Goal: Information Seeking & Learning: Find contact information

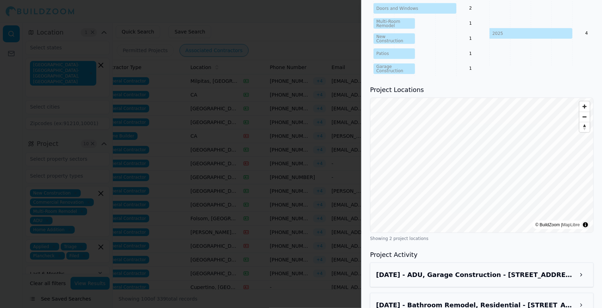
scroll to position [349, 0]
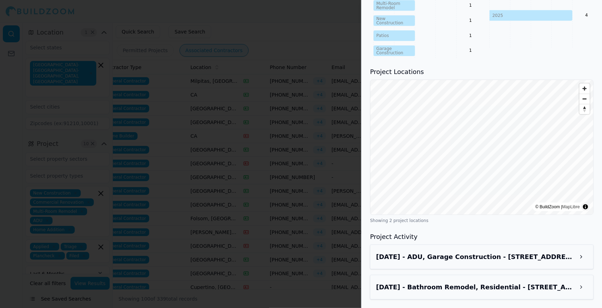
click at [587, 260] on button at bounding box center [581, 257] width 13 height 13
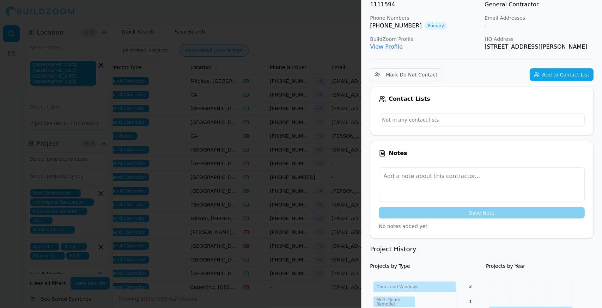
scroll to position [0, 0]
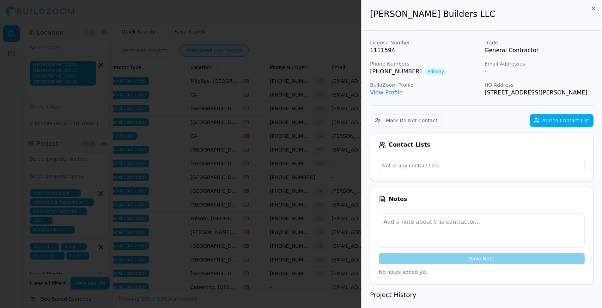
drag, startPoint x: 500, startPoint y: 102, endPoint x: 372, endPoint y: 20, distance: 152.5
copy div "[PERSON_NAME] Builders LLC License Number 1111594 Trade General Contractor Phon…"
click at [331, 89] on div at bounding box center [301, 154] width 602 height 308
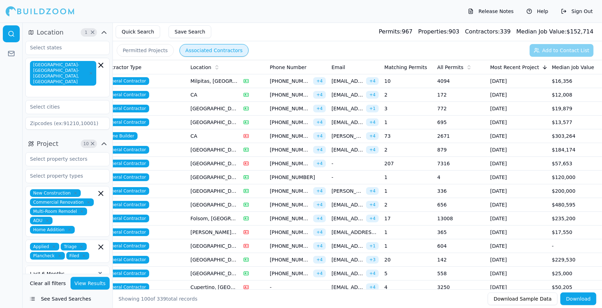
click at [293, 146] on span "[PHONE_NUMBER]" at bounding box center [290, 149] width 41 height 7
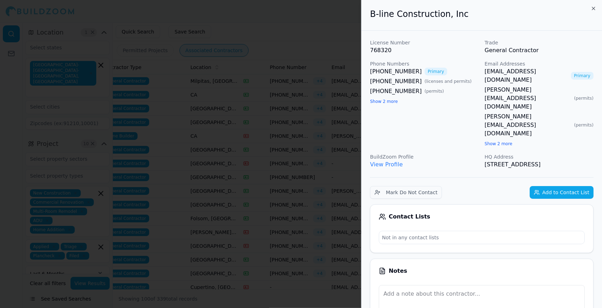
click at [293, 146] on div at bounding box center [301, 154] width 602 height 308
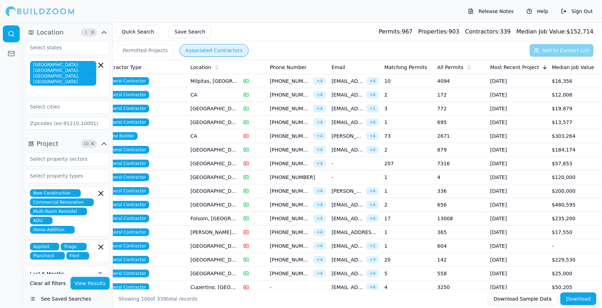
click at [271, 162] on span "[PHONE_NUMBER]" at bounding box center [290, 163] width 41 height 7
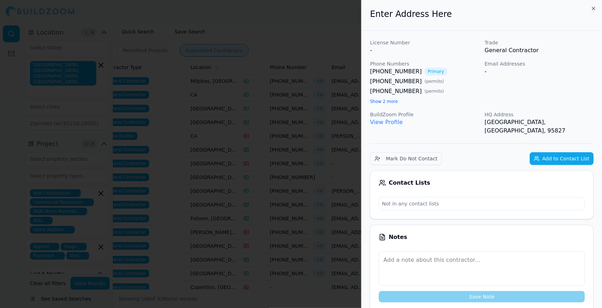
click at [271, 162] on div at bounding box center [301, 154] width 602 height 308
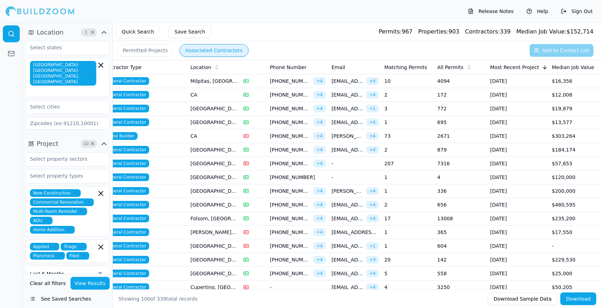
click at [281, 172] on td "[PHONE_NUMBER]" at bounding box center [298, 178] width 62 height 14
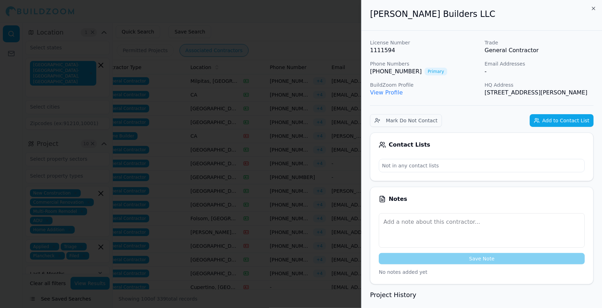
click at [281, 172] on div at bounding box center [301, 154] width 602 height 308
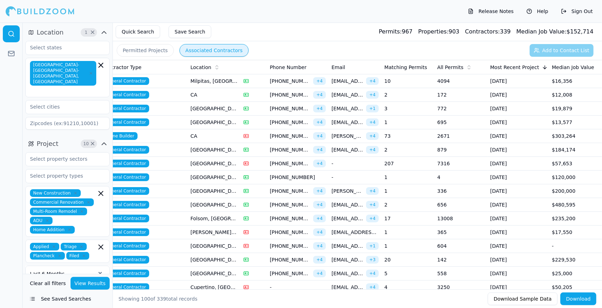
click at [282, 176] on span "[PHONE_NUMBER]" at bounding box center [298, 177] width 56 height 7
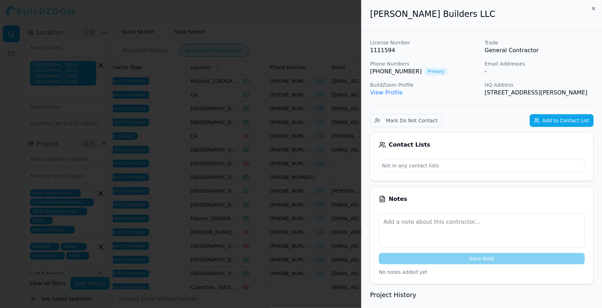
click at [282, 176] on div at bounding box center [301, 154] width 602 height 308
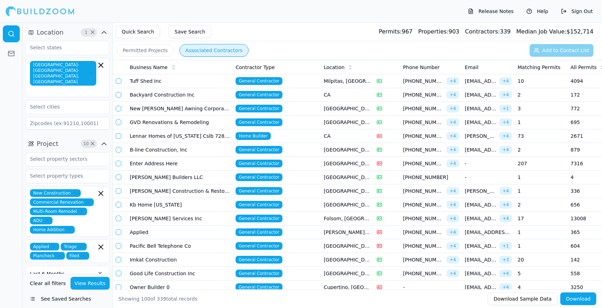
click at [157, 189] on td "[PERSON_NAME] Construction & Restoration Inc" at bounding box center [180, 191] width 106 height 14
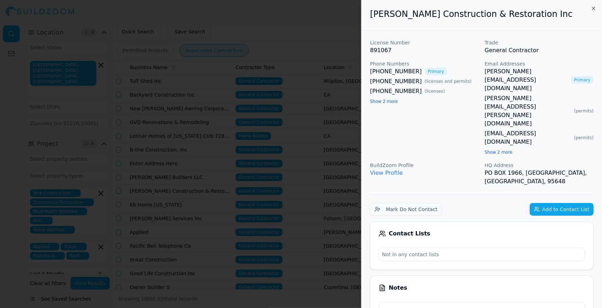
click at [157, 189] on div at bounding box center [301, 154] width 602 height 308
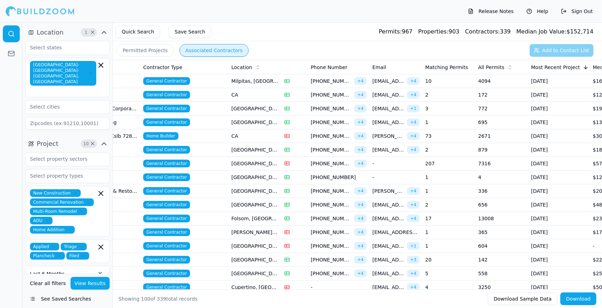
scroll to position [0, 133]
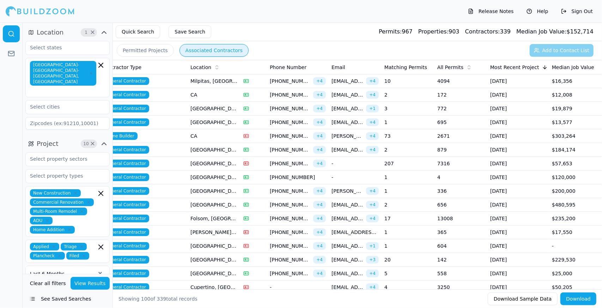
click at [196, 191] on td "[GEOGRAPHIC_DATA], [GEOGRAPHIC_DATA]" at bounding box center [214, 191] width 53 height 14
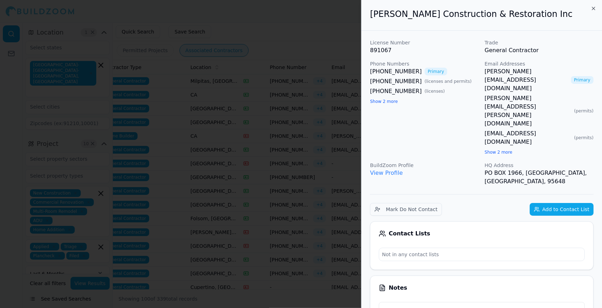
click at [314, 94] on div at bounding box center [301, 154] width 602 height 308
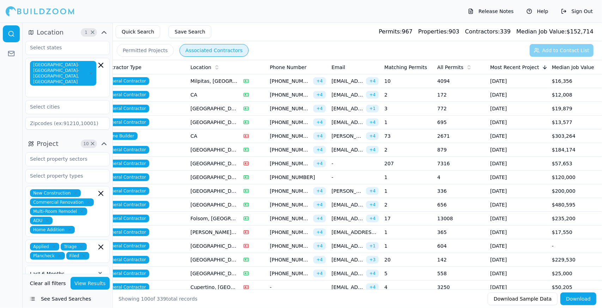
click at [307, 190] on span "[PHONE_NUMBER]" at bounding box center [290, 191] width 41 height 7
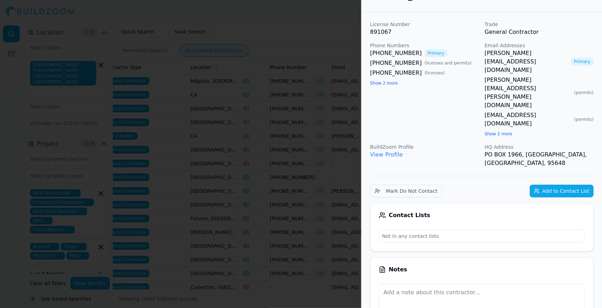
scroll to position [0, 0]
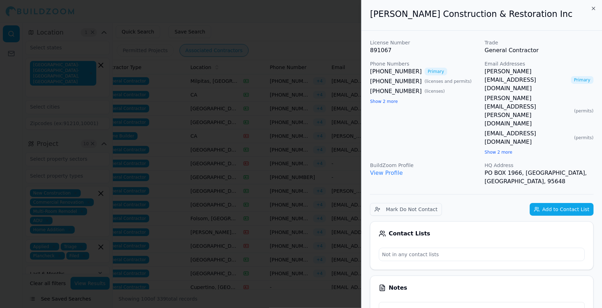
click at [312, 134] on div at bounding box center [301, 154] width 602 height 308
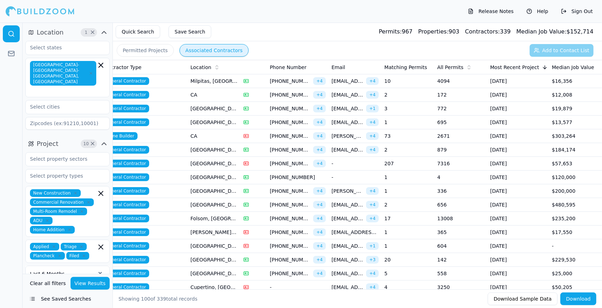
click at [148, 134] on td "Home Builder" at bounding box center [143, 136] width 88 height 14
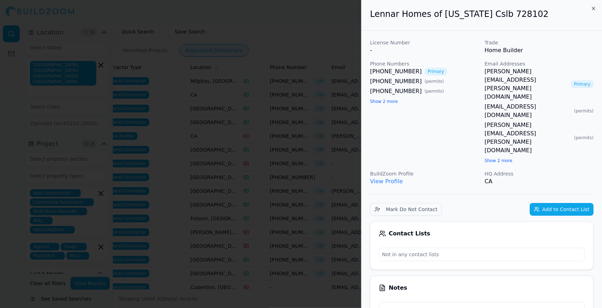
click at [148, 134] on div at bounding box center [301, 154] width 602 height 308
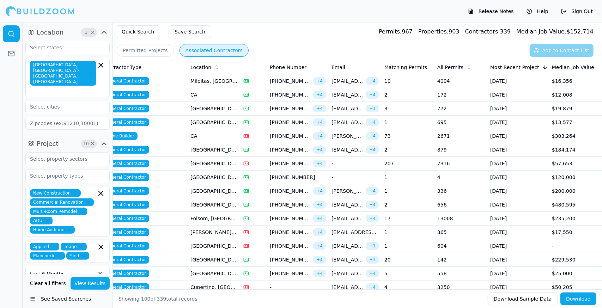
click at [232, 189] on td "[GEOGRAPHIC_DATA], [GEOGRAPHIC_DATA]" at bounding box center [214, 191] width 53 height 14
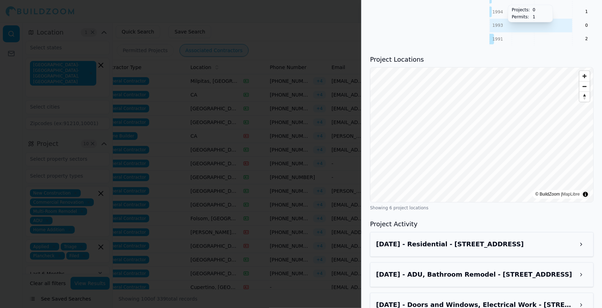
scroll to position [835, 0]
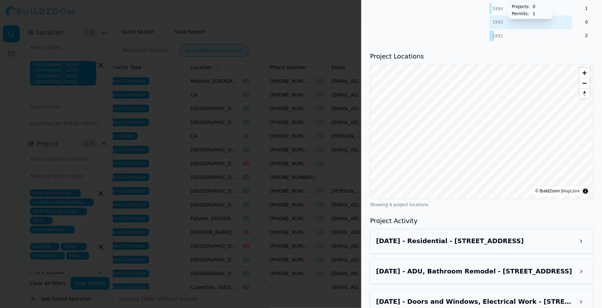
click at [580, 235] on button at bounding box center [581, 241] width 13 height 13
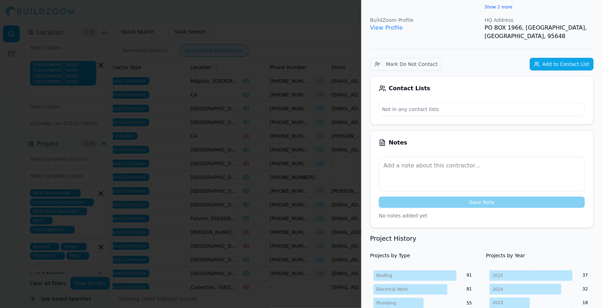
scroll to position [0, 0]
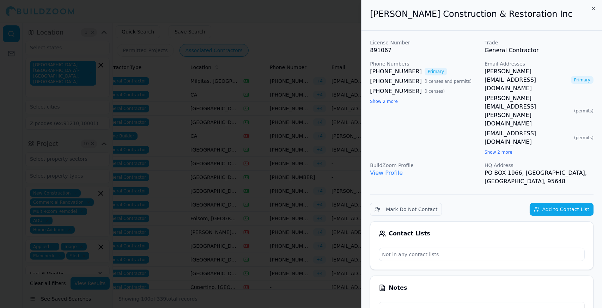
click at [381, 170] on link "View Profile" at bounding box center [386, 173] width 33 height 7
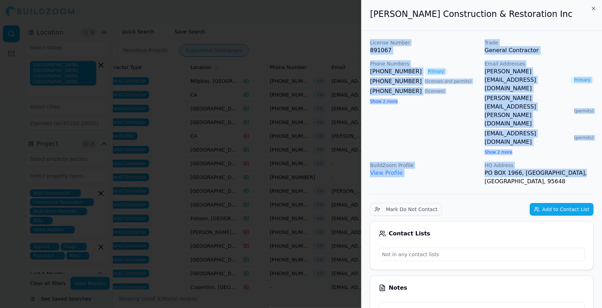
drag, startPoint x: 569, startPoint y: 122, endPoint x: 367, endPoint y: 41, distance: 218.0
click at [345, 65] on div at bounding box center [301, 154] width 602 height 308
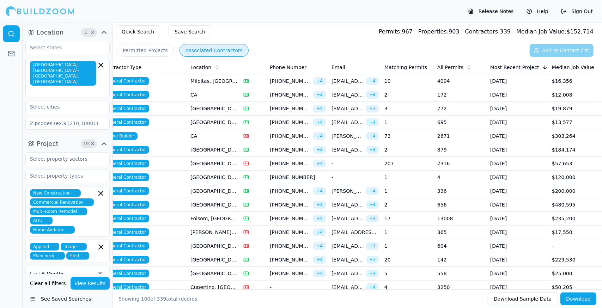
click at [280, 189] on span "[PHONE_NUMBER]" at bounding box center [290, 191] width 41 height 7
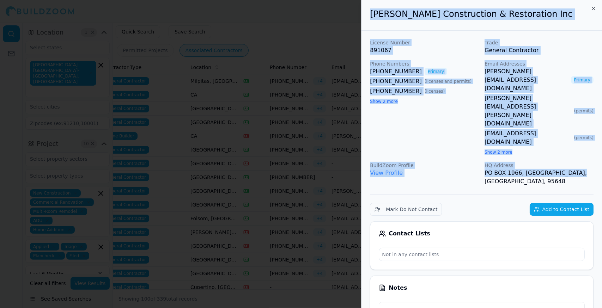
drag, startPoint x: 575, startPoint y: 120, endPoint x: 368, endPoint y: 21, distance: 229.7
copy div "[PERSON_NAME] Construction & Restoration Inc License Number 891067 Trade Genera…"
click at [243, 53] on div at bounding box center [301, 154] width 602 height 308
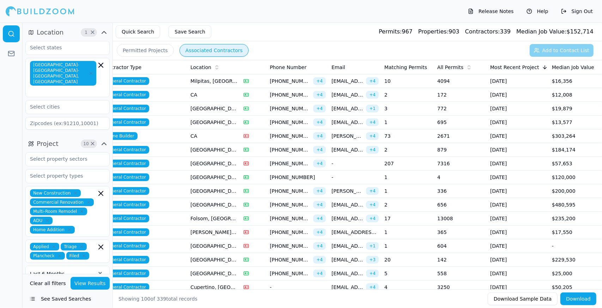
click at [217, 190] on td "[GEOGRAPHIC_DATA], [GEOGRAPHIC_DATA]" at bounding box center [214, 191] width 53 height 14
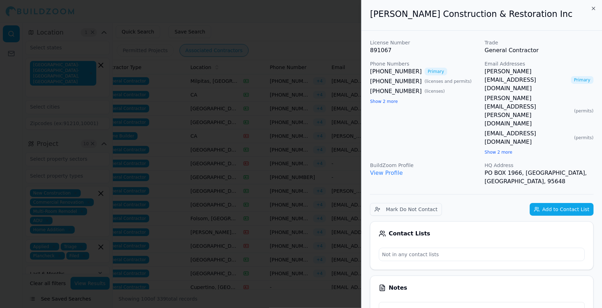
click at [242, 153] on div at bounding box center [301, 154] width 602 height 308
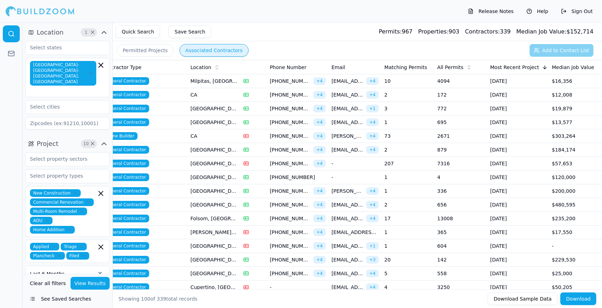
click at [558, 164] on td "$57,653" at bounding box center [575, 164] width 53 height 14
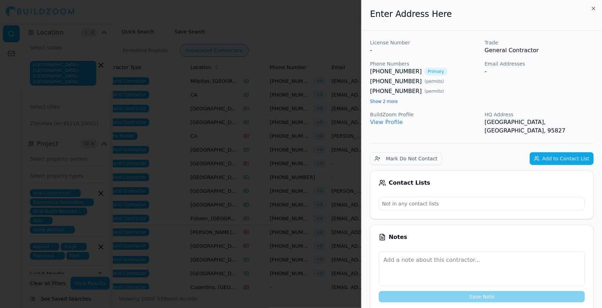
click at [304, 134] on div at bounding box center [301, 154] width 602 height 308
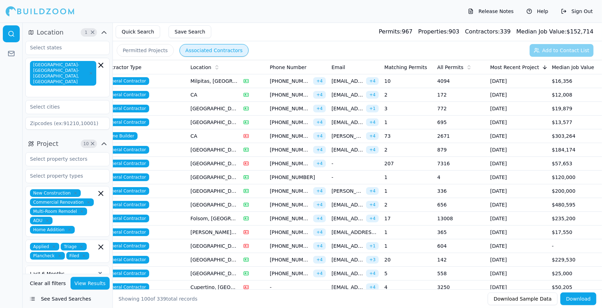
click at [304, 134] on span "[PHONE_NUMBER]" at bounding box center [290, 136] width 41 height 7
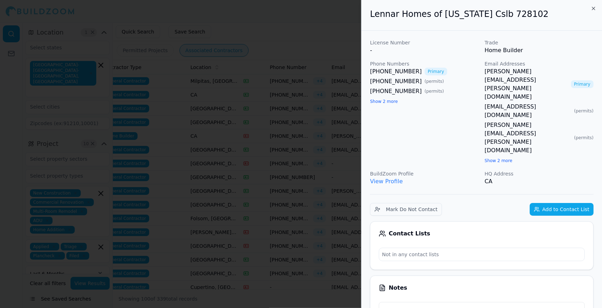
click at [304, 134] on div at bounding box center [301, 154] width 602 height 308
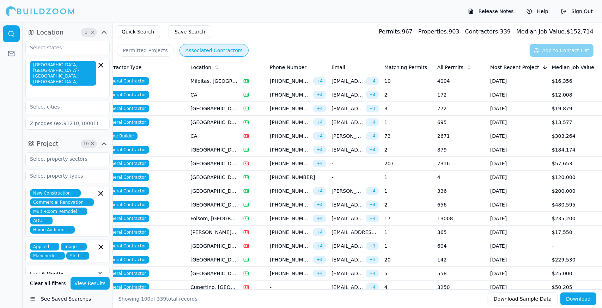
click at [357, 153] on td "[EMAIL_ADDRESS][DOMAIN_NAME] + 4" at bounding box center [355, 150] width 53 height 14
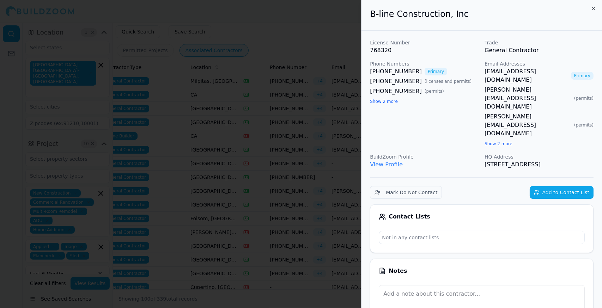
click at [357, 153] on div at bounding box center [301, 154] width 602 height 308
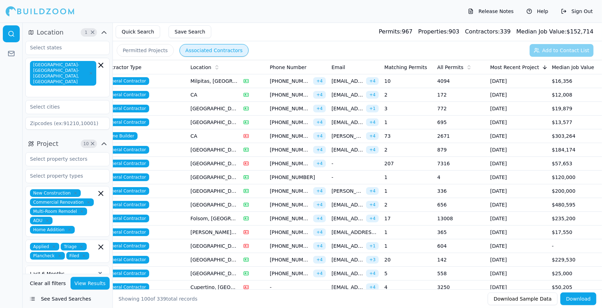
click at [363, 177] on td "-" at bounding box center [355, 178] width 53 height 14
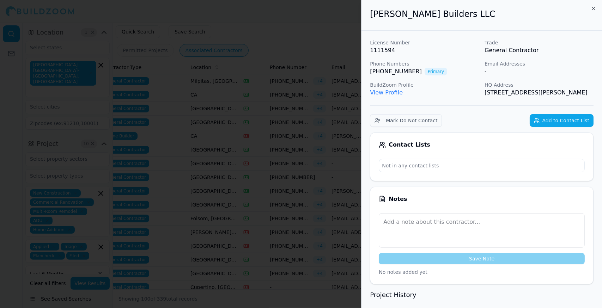
click at [348, 177] on div at bounding box center [301, 154] width 602 height 308
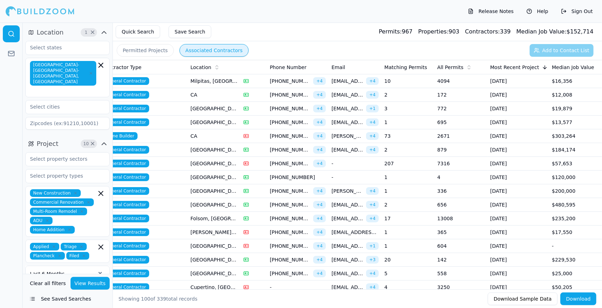
click at [442, 191] on td "336" at bounding box center [460, 191] width 53 height 14
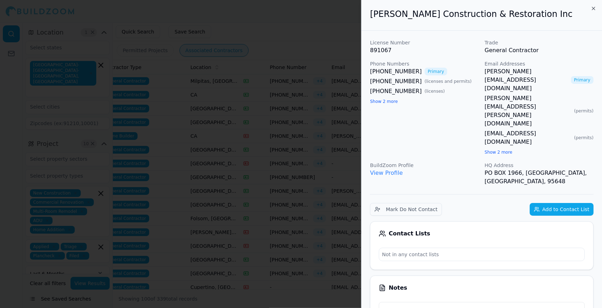
click at [333, 185] on div at bounding box center [301, 154] width 602 height 308
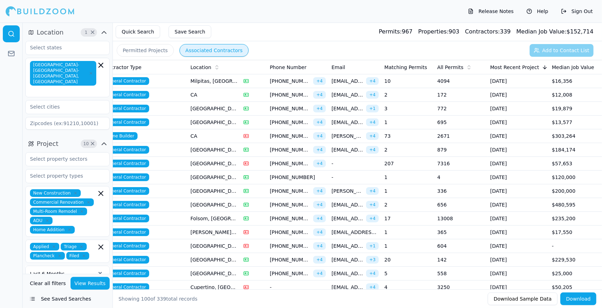
click at [491, 201] on td "[DATE]" at bounding box center [518, 205] width 62 height 14
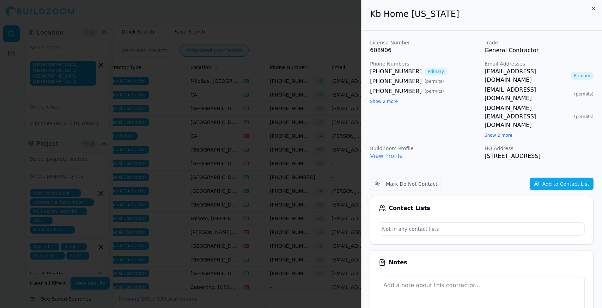
click at [491, 223] on p "Not in any contact lists" at bounding box center [481, 229] width 205 height 13
click at [340, 200] on div at bounding box center [301, 154] width 602 height 308
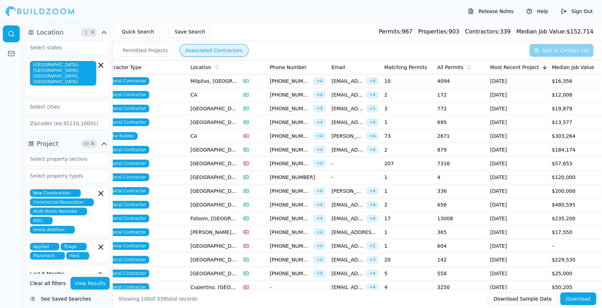
click at [448, 215] on td "13008" at bounding box center [460, 219] width 53 height 14
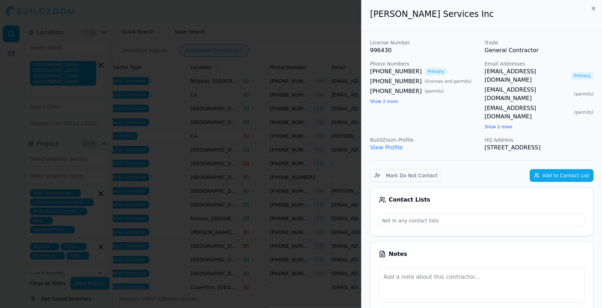
click at [339, 211] on div at bounding box center [301, 154] width 602 height 308
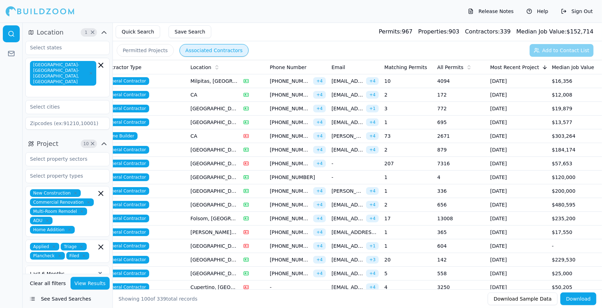
click at [365, 229] on span "[EMAIL_ADDRESS][DOMAIN_NAME]" at bounding box center [354, 232] width 47 height 7
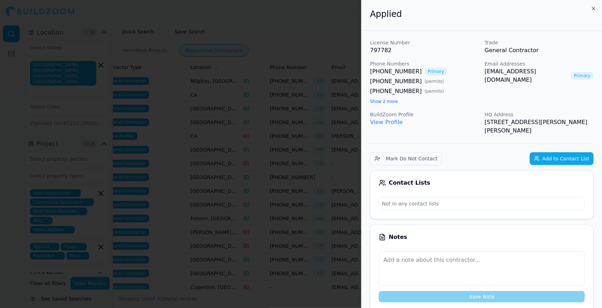
click at [333, 230] on div at bounding box center [301, 154] width 602 height 308
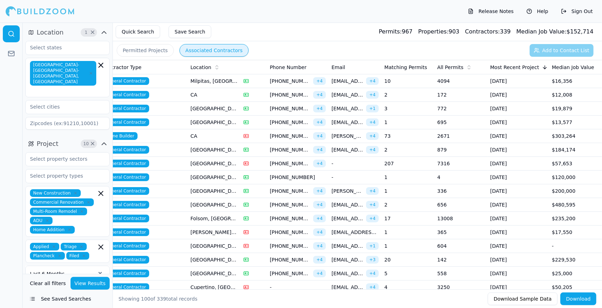
click at [363, 261] on span "[EMAIL_ADDRESS][DOMAIN_NAME]" at bounding box center [347, 259] width 32 height 7
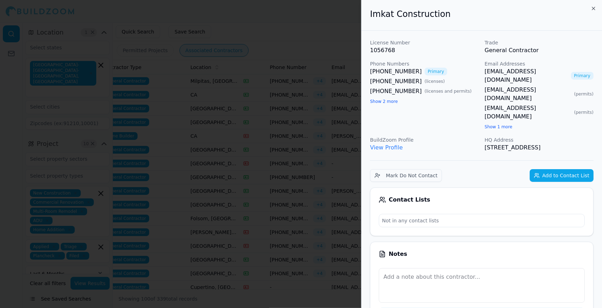
click at [343, 261] on div at bounding box center [301, 154] width 602 height 308
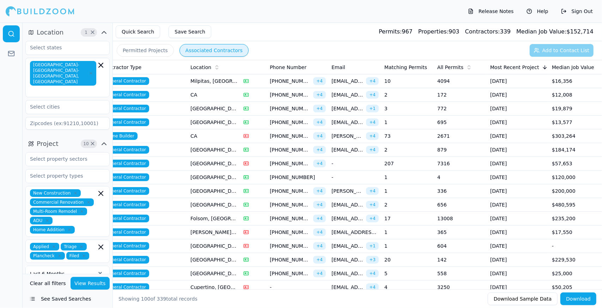
click at [343, 275] on span "[EMAIL_ADDRESS][DOMAIN_NAME]" at bounding box center [347, 273] width 32 height 7
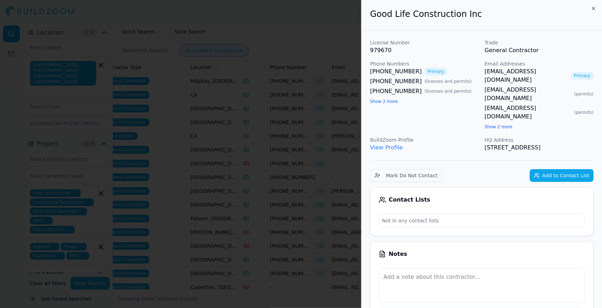
click at [343, 275] on div at bounding box center [301, 154] width 602 height 308
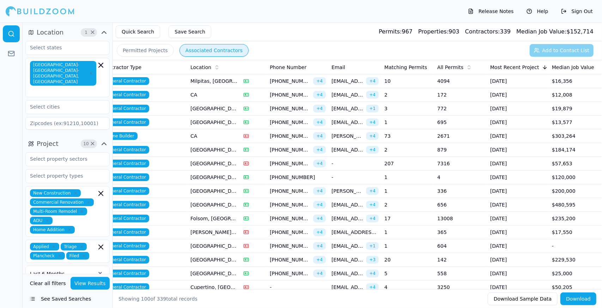
click at [341, 285] on span "[EMAIL_ADDRESS][DOMAIN_NAME]" at bounding box center [347, 287] width 32 height 7
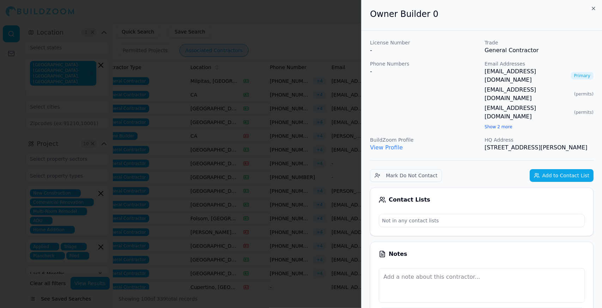
click at [339, 272] on div at bounding box center [301, 154] width 602 height 308
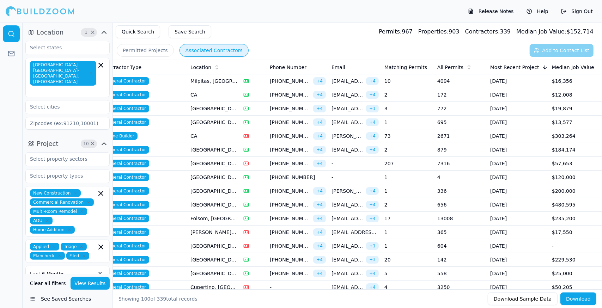
click at [343, 284] on span "[EMAIL_ADDRESS][DOMAIN_NAME]" at bounding box center [347, 287] width 32 height 7
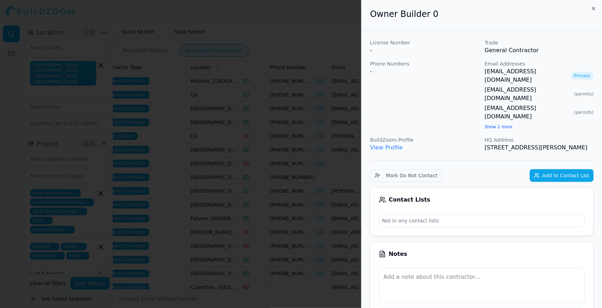
click at [324, 266] on div at bounding box center [301, 154] width 602 height 308
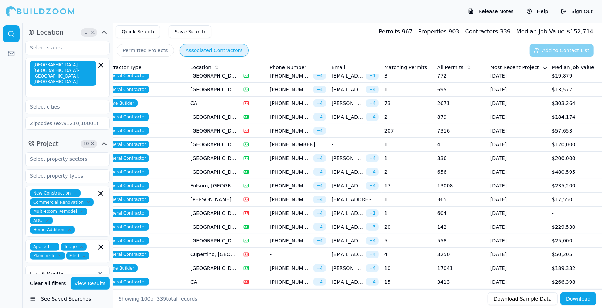
scroll to position [33, 0]
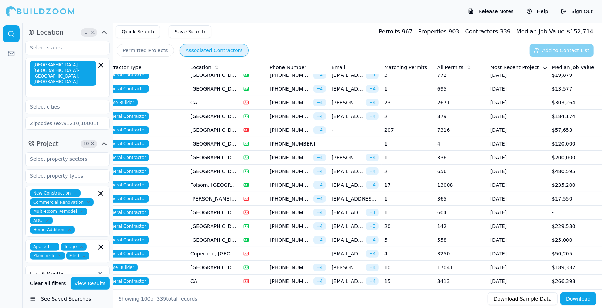
click at [206, 266] on td "[GEOGRAPHIC_DATA], [GEOGRAPHIC_DATA]" at bounding box center [214, 268] width 53 height 14
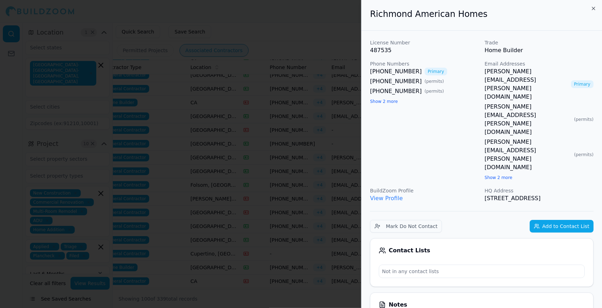
click at [259, 71] on div at bounding box center [301, 154] width 602 height 308
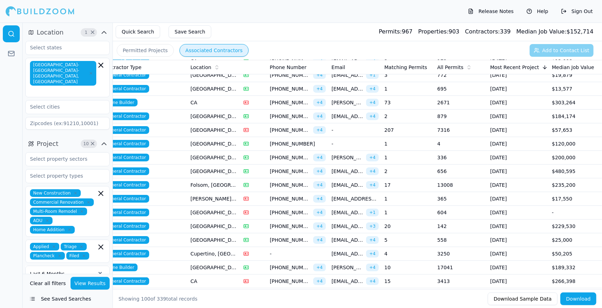
click at [214, 263] on td "[GEOGRAPHIC_DATA], [GEOGRAPHIC_DATA]" at bounding box center [214, 268] width 53 height 14
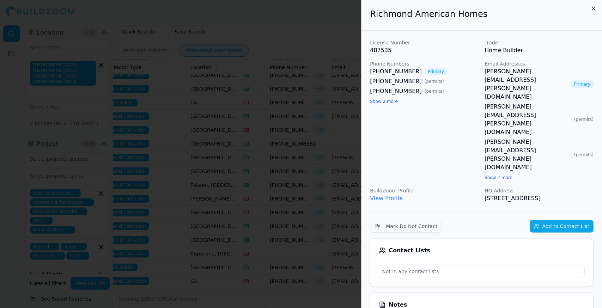
drag, startPoint x: 596, startPoint y: 124, endPoint x: 368, endPoint y: 17, distance: 252.3
copy div "Richmond American Homes License Number 487535 Trade Home Builder Phone Numbers …"
